Goal: Information Seeking & Learning: Learn about a topic

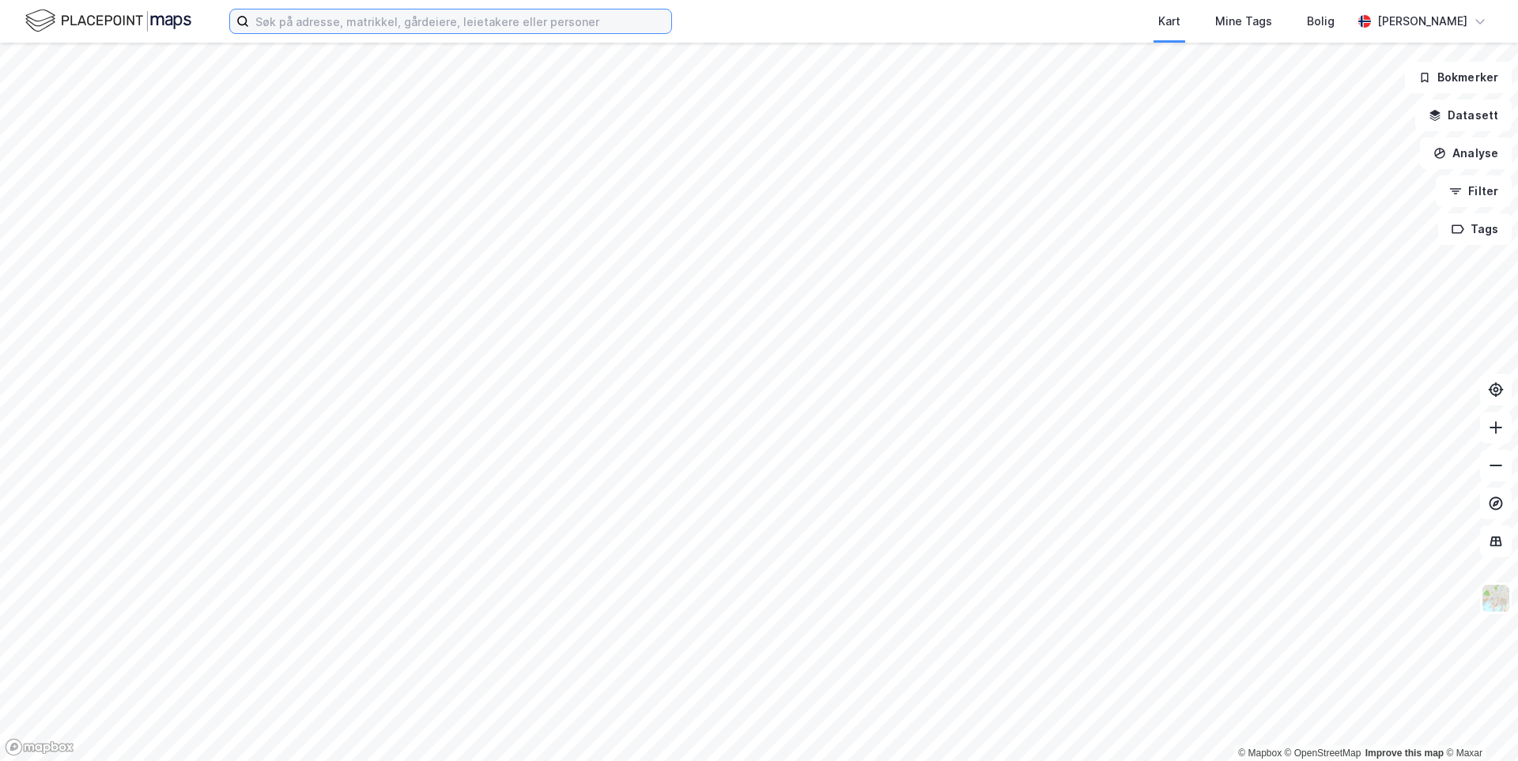
click at [348, 27] on input at bounding box center [460, 21] width 422 height 24
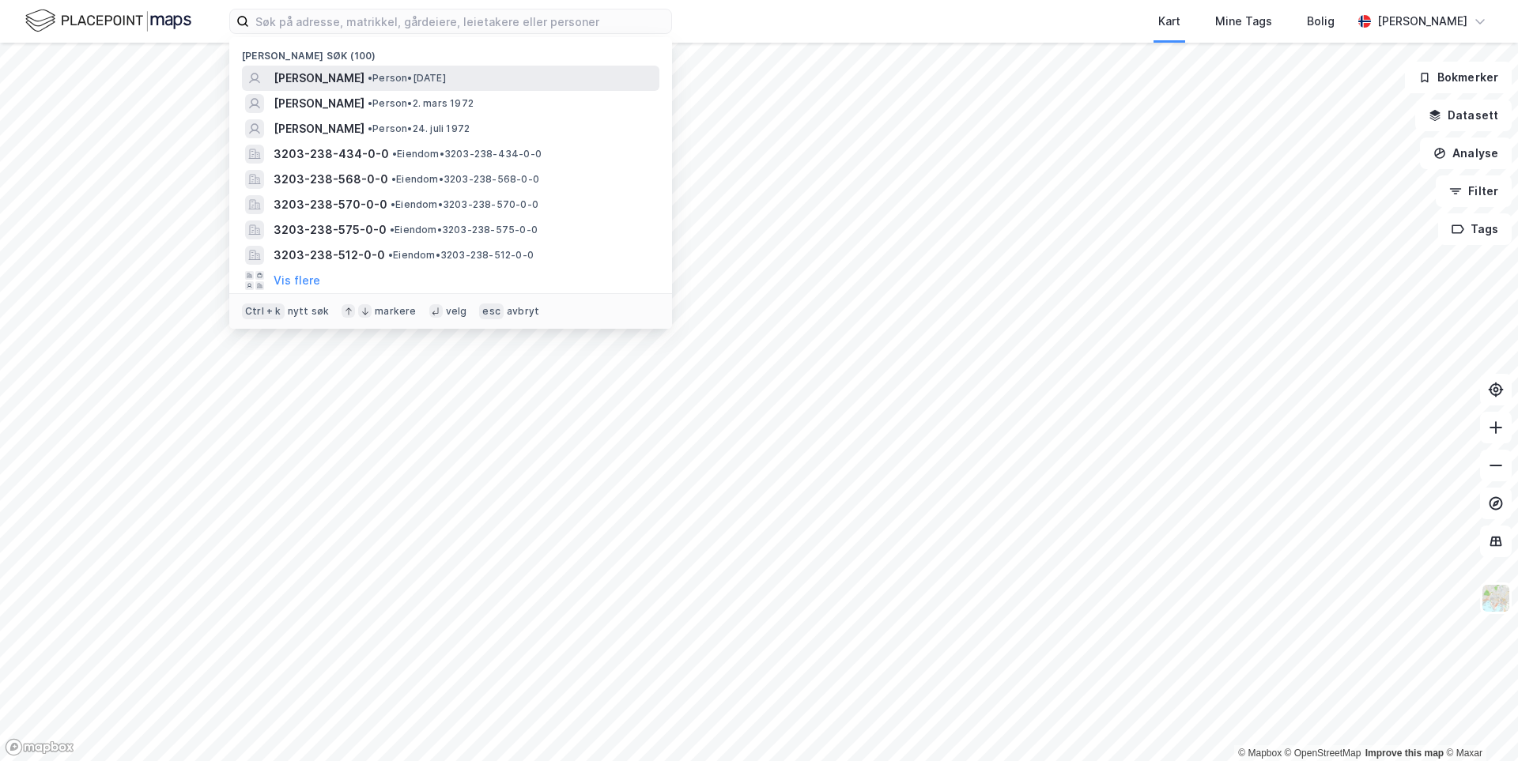
click at [333, 81] on span "[PERSON_NAME]" at bounding box center [319, 78] width 91 height 19
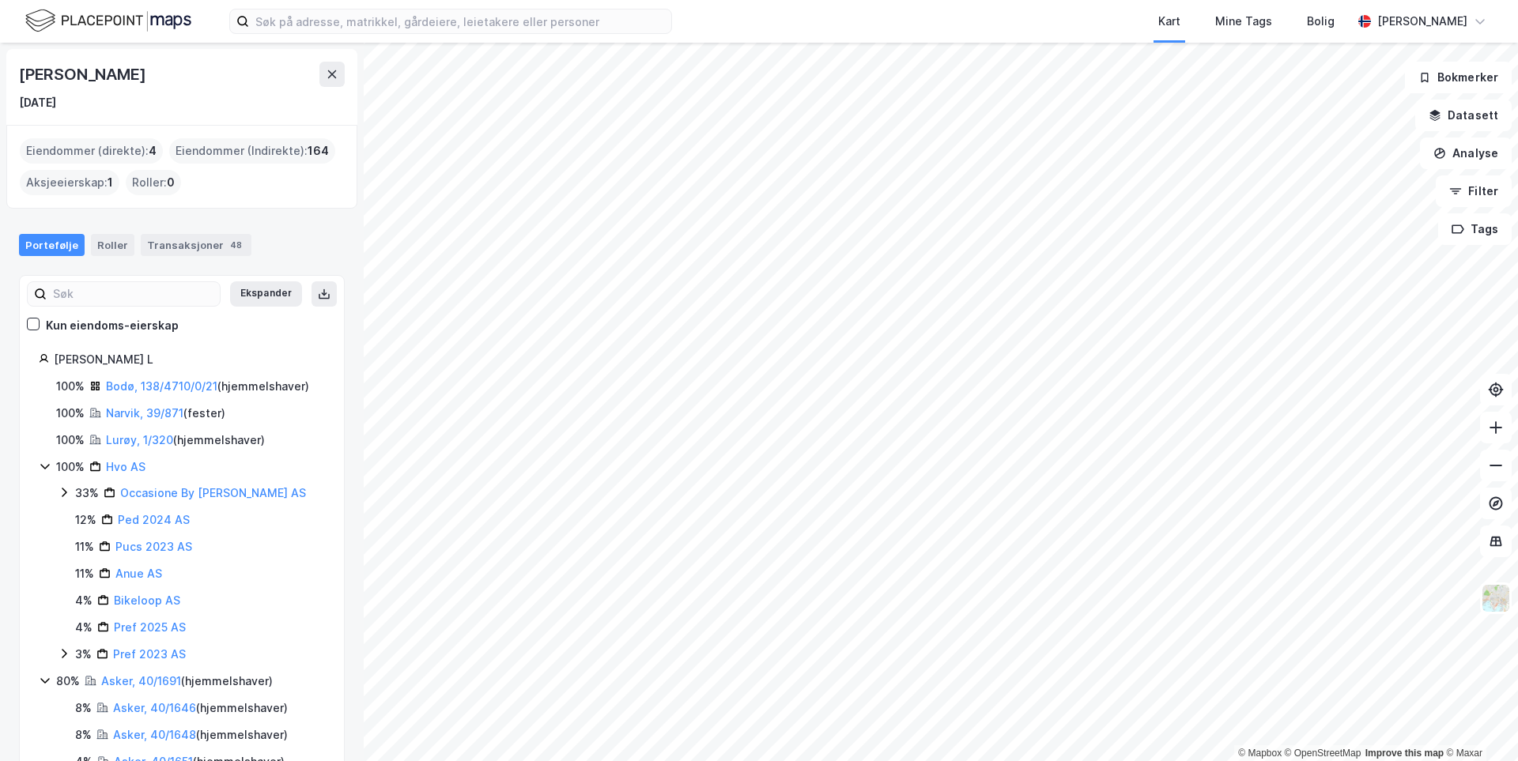
scroll to position [49, 0]
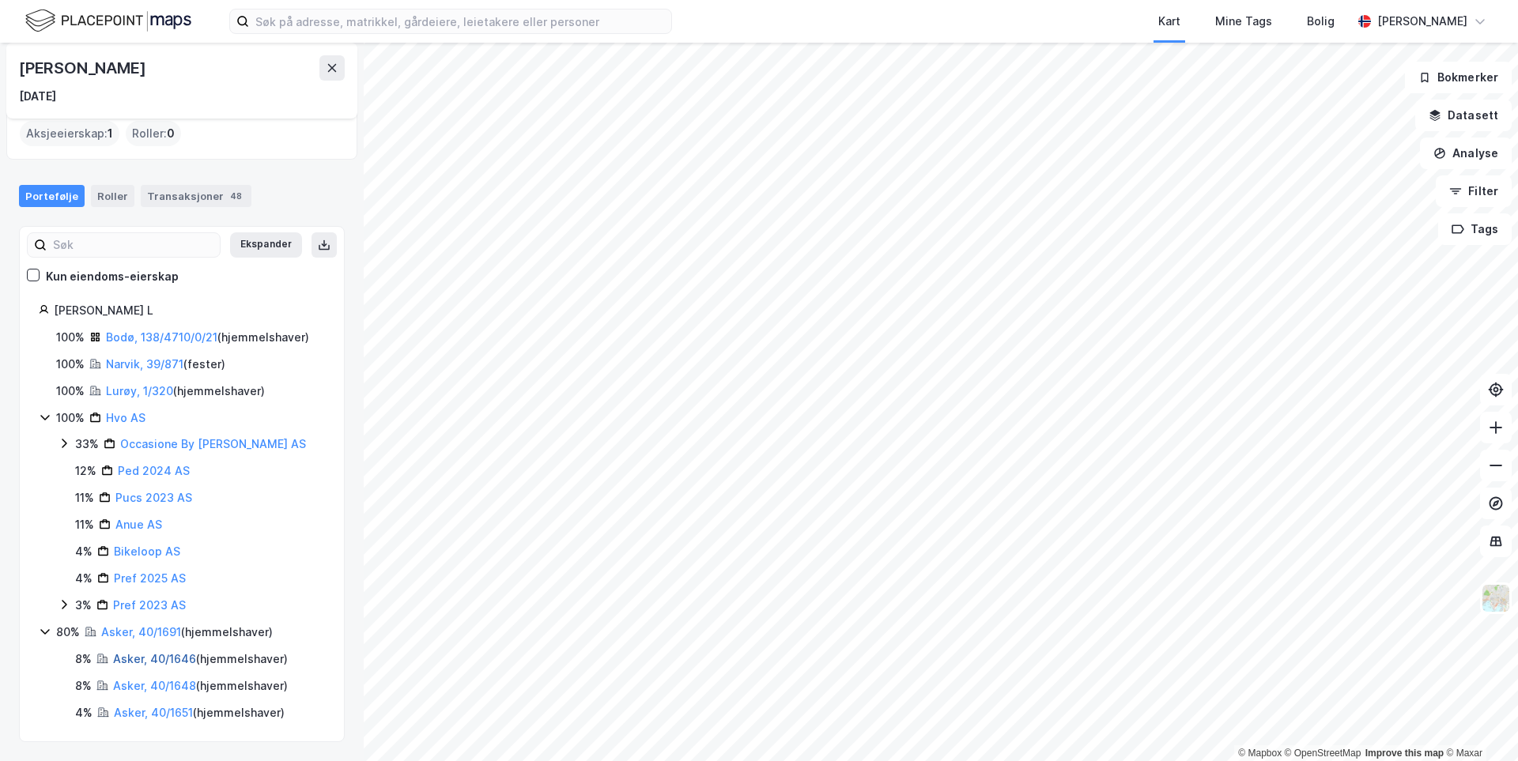
click at [147, 659] on link "Asker, 40/1646" at bounding box center [154, 658] width 83 height 13
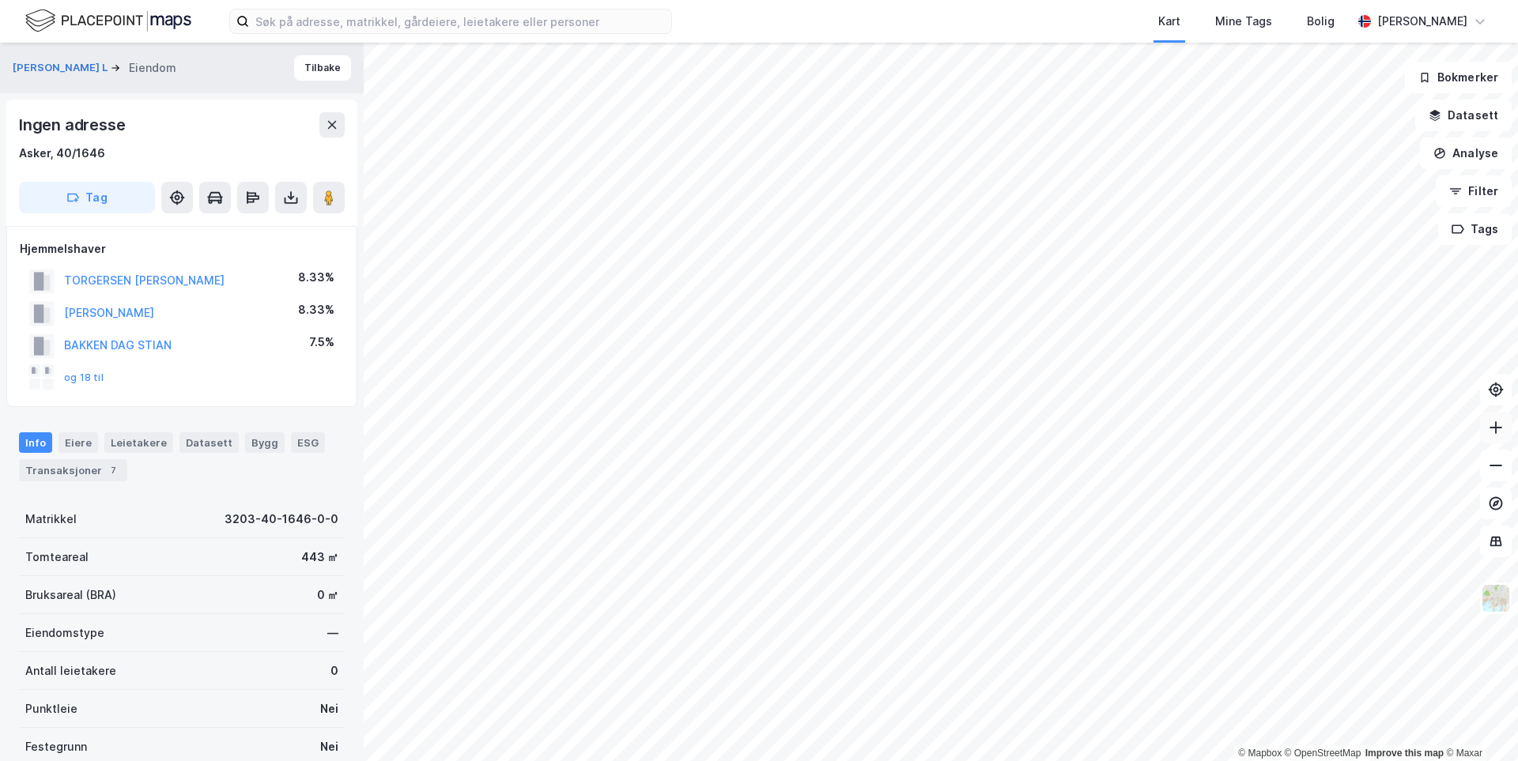
click at [1501, 433] on icon at bounding box center [1496, 428] width 16 height 16
click at [44, 74] on button "[PERSON_NAME] L" at bounding box center [62, 68] width 98 height 16
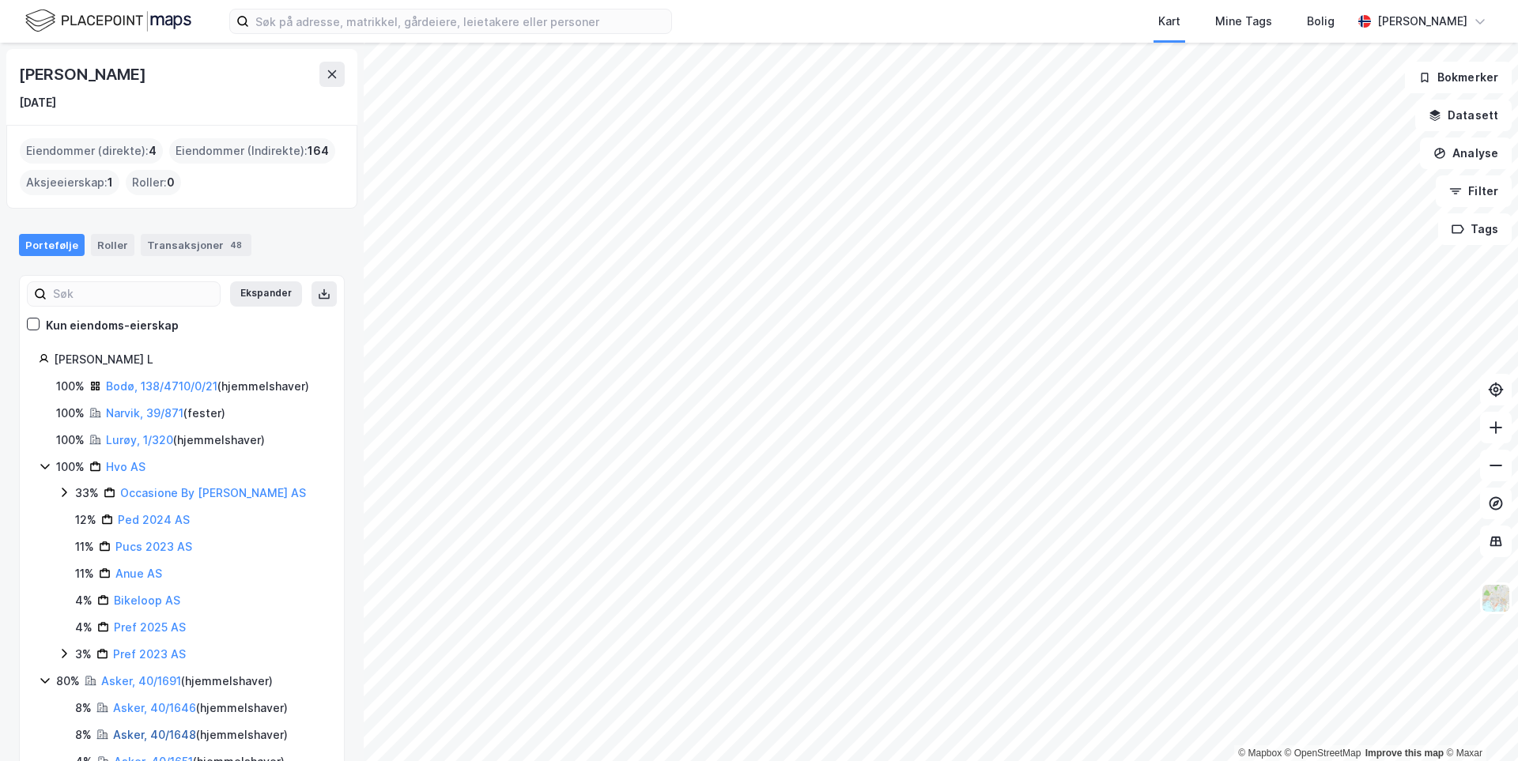
click at [161, 739] on link "Asker, 40/1648" at bounding box center [154, 734] width 83 height 13
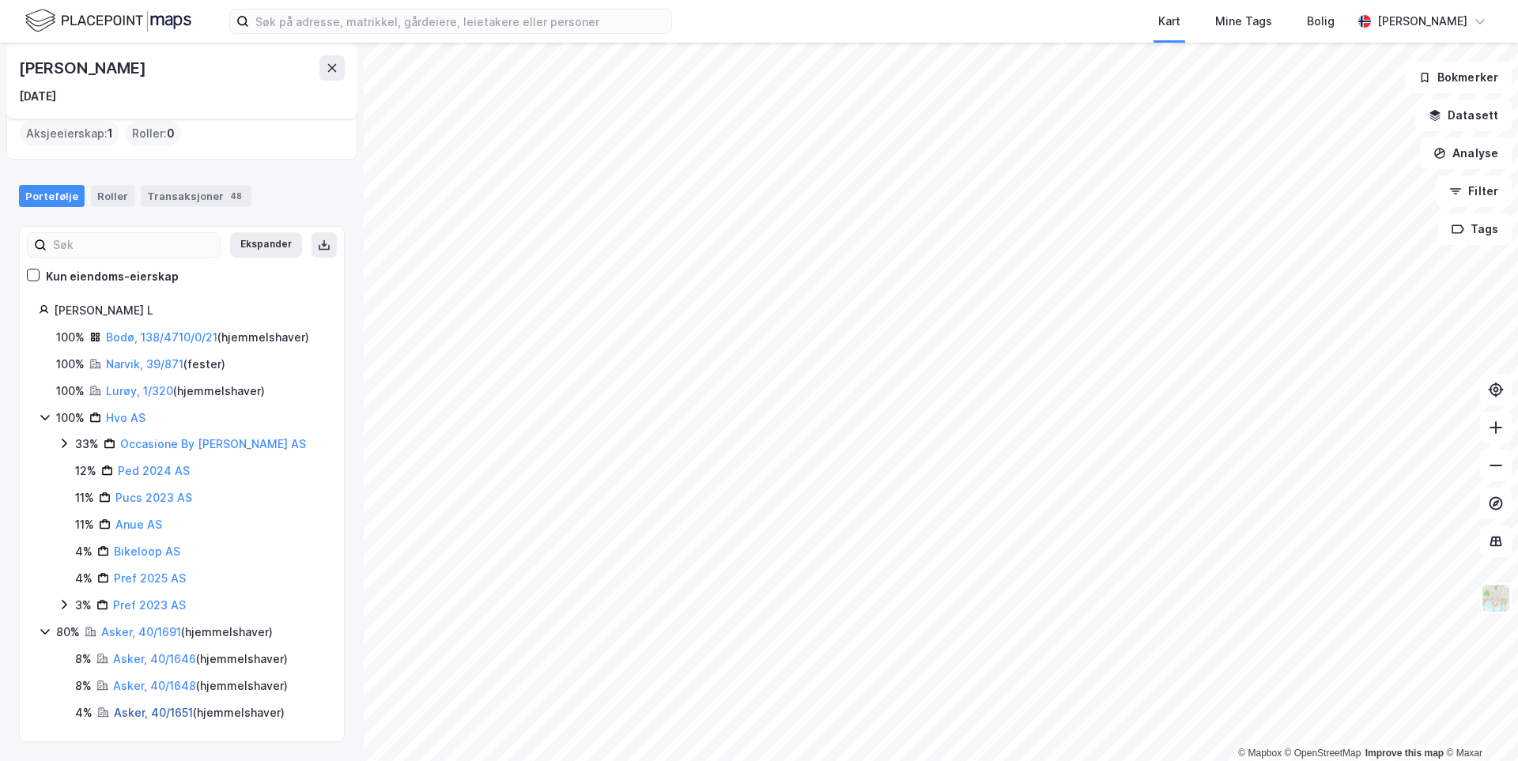
click at [152, 708] on link "Asker, 40/1651" at bounding box center [153, 712] width 79 height 13
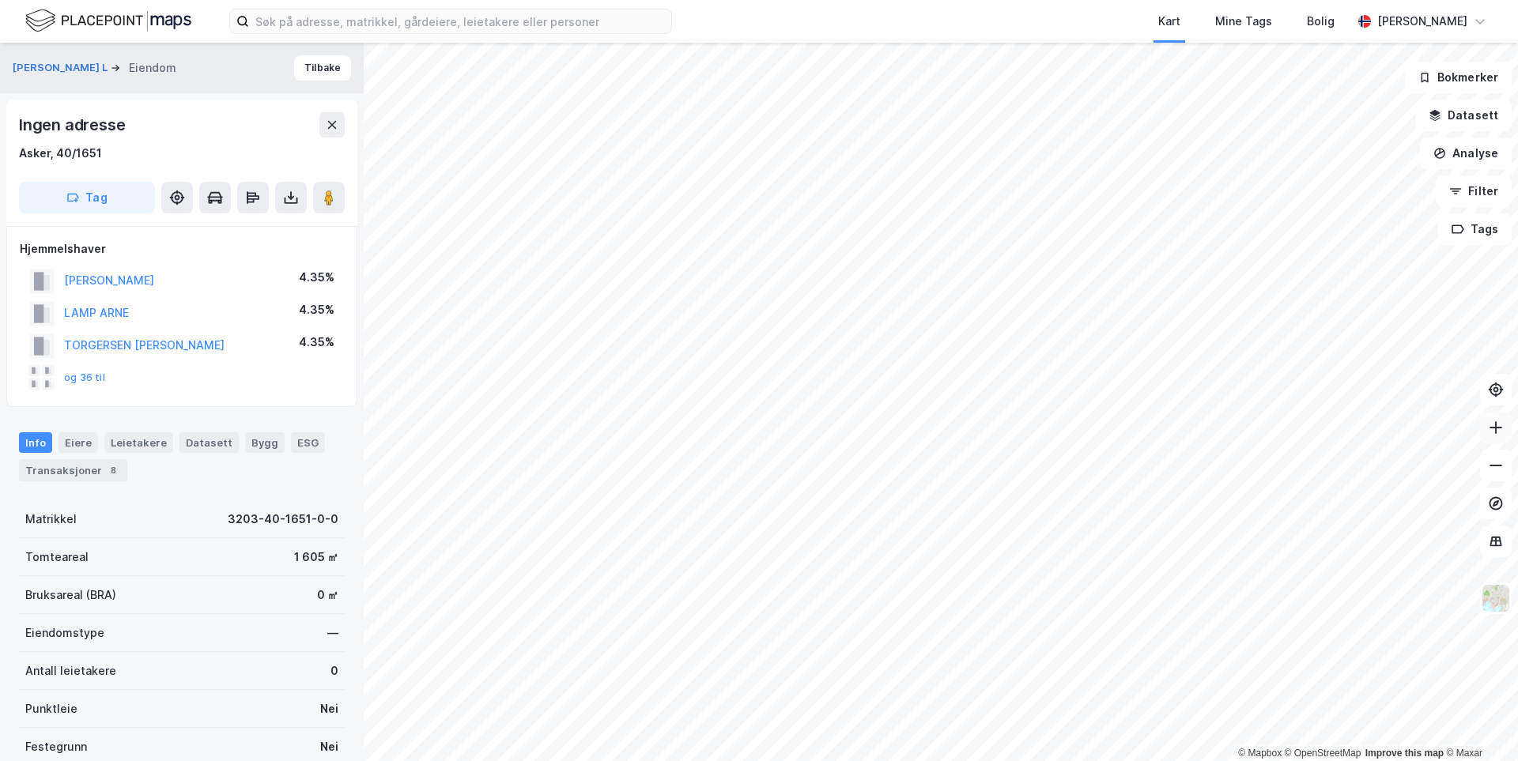
click at [1499, 433] on icon at bounding box center [1496, 428] width 16 height 16
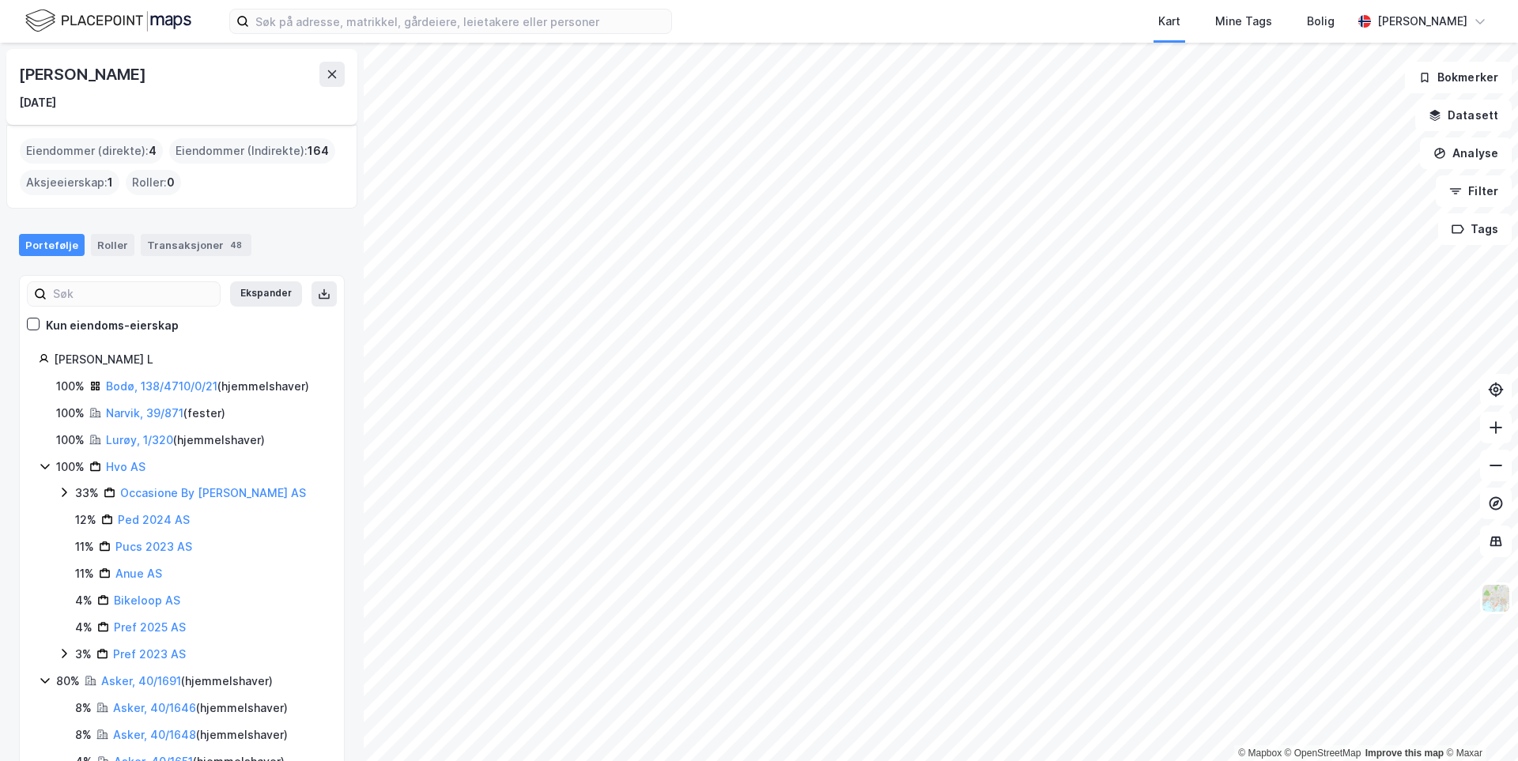
scroll to position [49, 0]
